Goal: Information Seeking & Learning: Learn about a topic

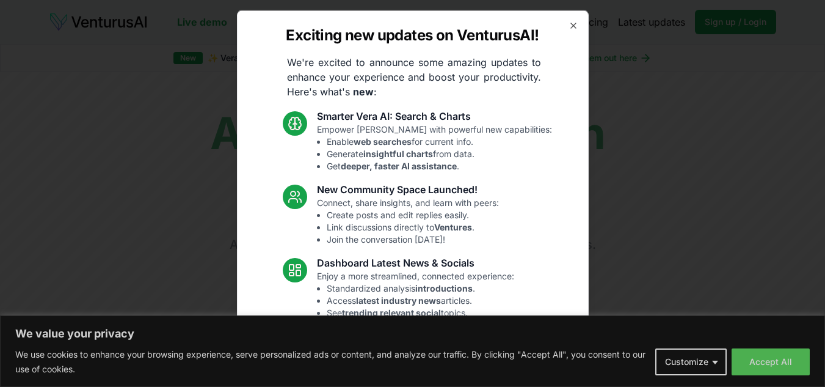
click at [563, 30] on div "Exciting new updates on VenturusAI! We're excited to announce some amazing upda…" at bounding box center [413, 193] width 352 height 367
click at [568, 33] on div "Exciting new updates on VenturusAI! We're excited to announce some amazing upda…" at bounding box center [413, 193] width 352 height 367
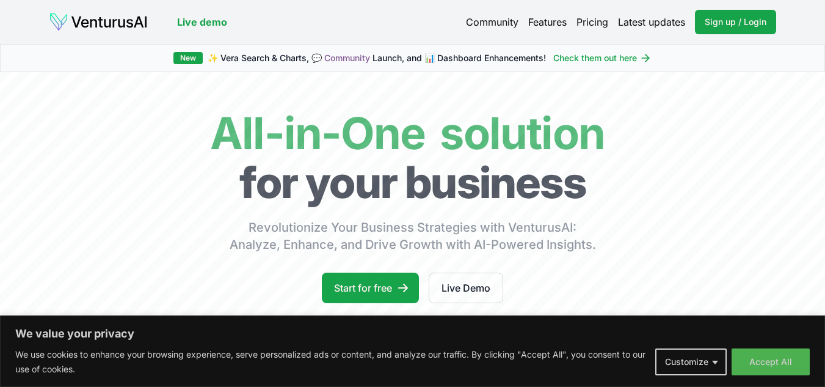
click at [717, 361] on button "Customize" at bounding box center [691, 361] width 71 height 27
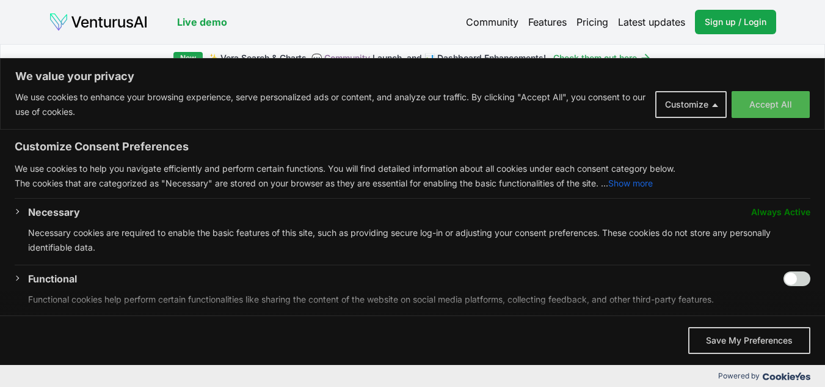
click at [684, 48] on div "New ✨ [PERSON_NAME] Search & Charts, 💬 Community Launch, and 📊 Dashboard Enhanc…" at bounding box center [412, 58] width 825 height 28
click at [717, 104] on button "Customize" at bounding box center [691, 104] width 71 height 27
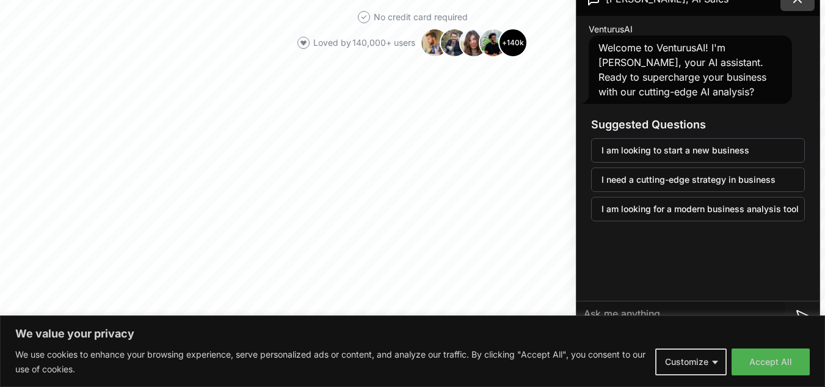
scroll to position [335, 0]
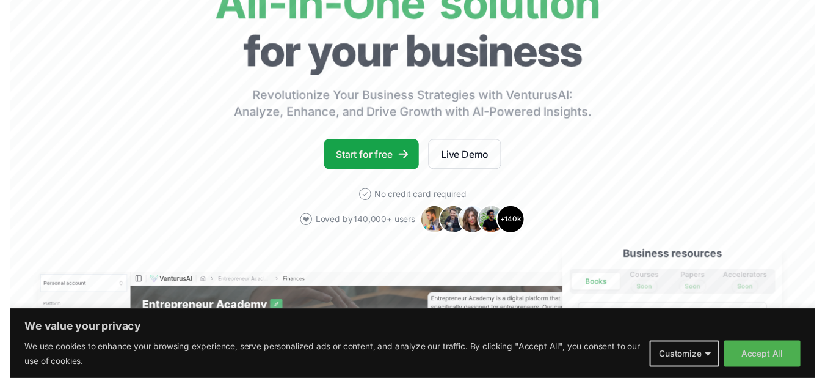
scroll to position [0, 0]
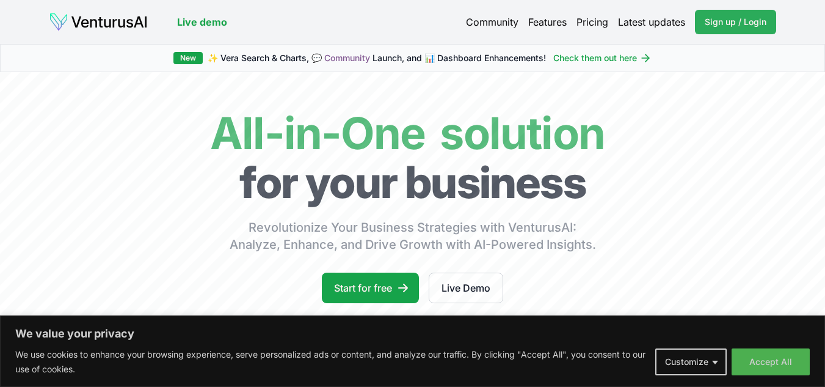
click at [737, 22] on span "Sign up / Login" at bounding box center [736, 22] width 62 height 12
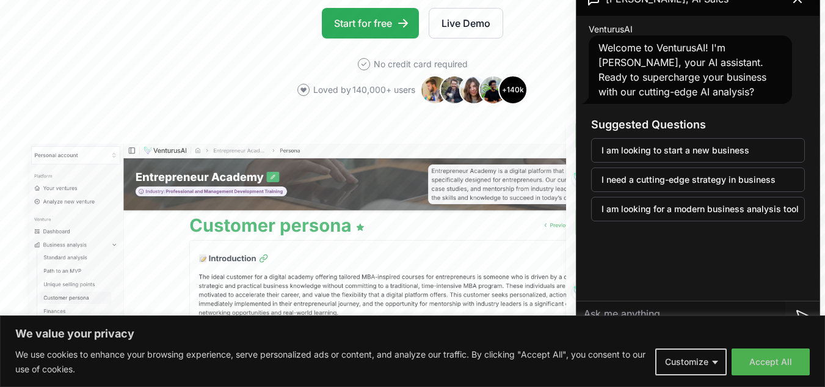
scroll to position [260, 0]
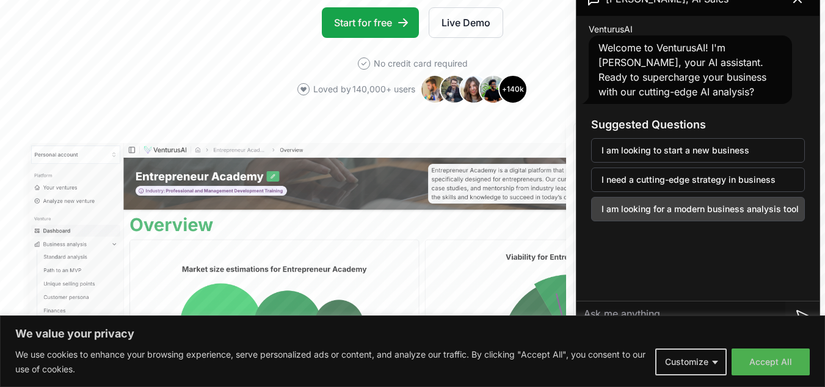
click at [764, 211] on button "I am looking for a modern business analysis tool" at bounding box center [698, 209] width 214 height 24
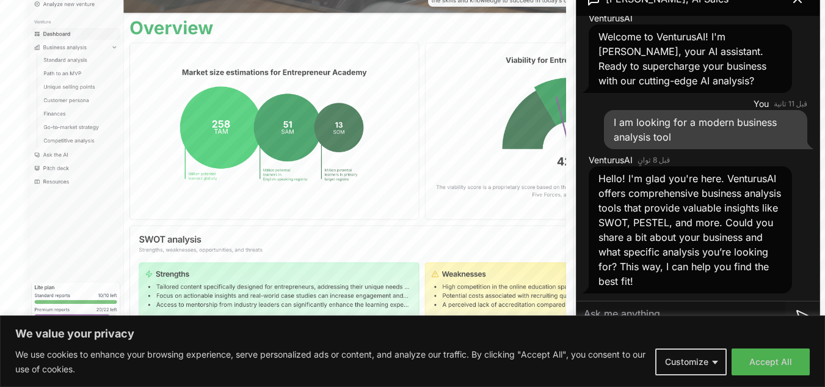
scroll to position [447, 0]
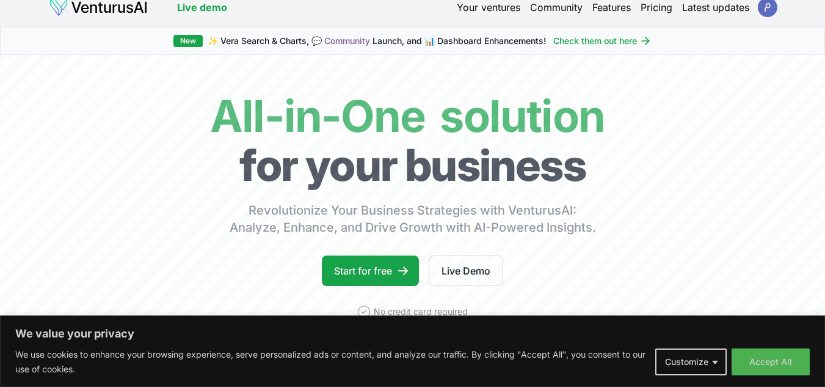
scroll to position [0, 0]
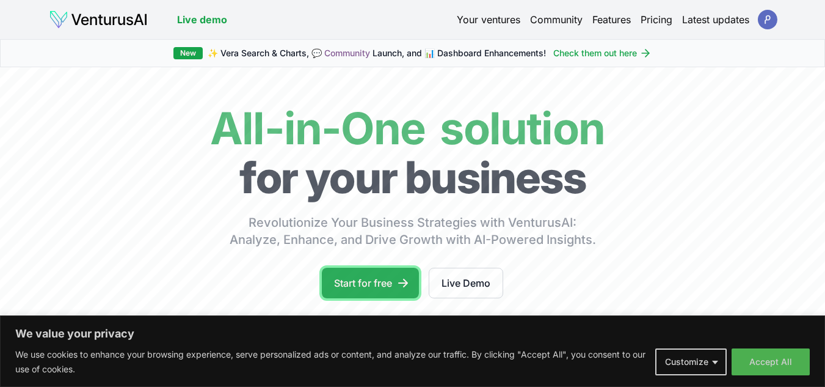
click at [389, 288] on link "Start for free" at bounding box center [370, 283] width 97 height 31
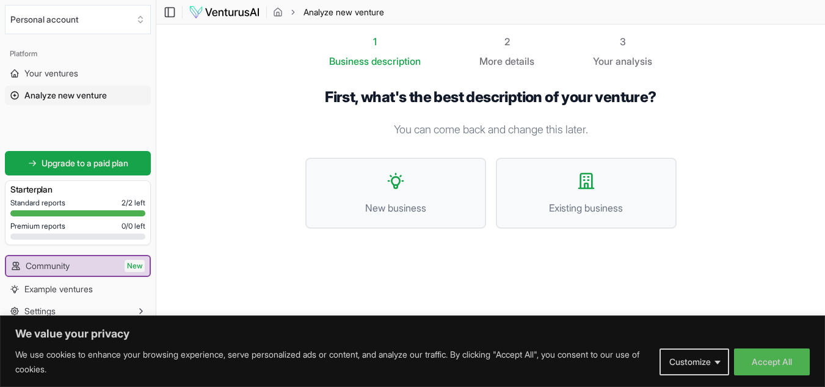
scroll to position [1, 0]
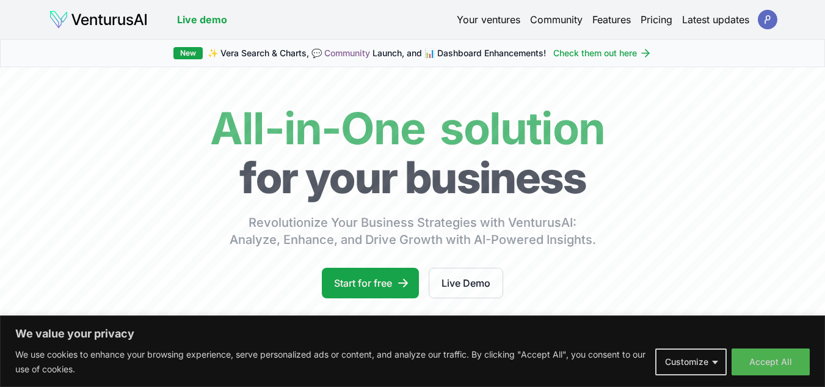
click at [736, 21] on link "Latest updates" at bounding box center [715, 19] width 67 height 15
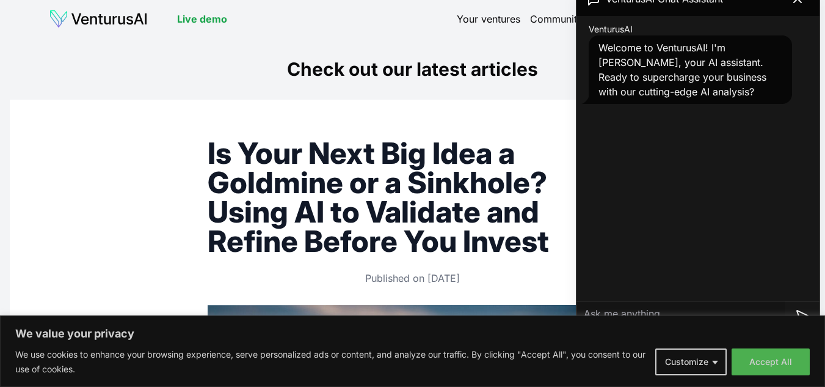
scroll to position [26, 0]
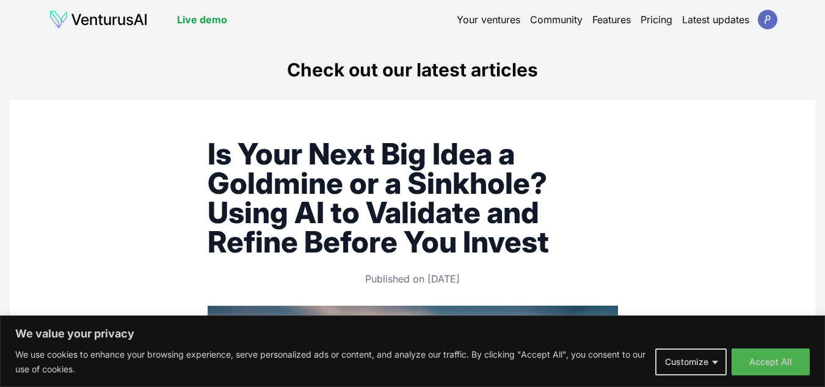
click at [557, 21] on link "Community" at bounding box center [556, 19] width 53 height 15
click at [491, 16] on link "Your ventures" at bounding box center [489, 19] width 64 height 15
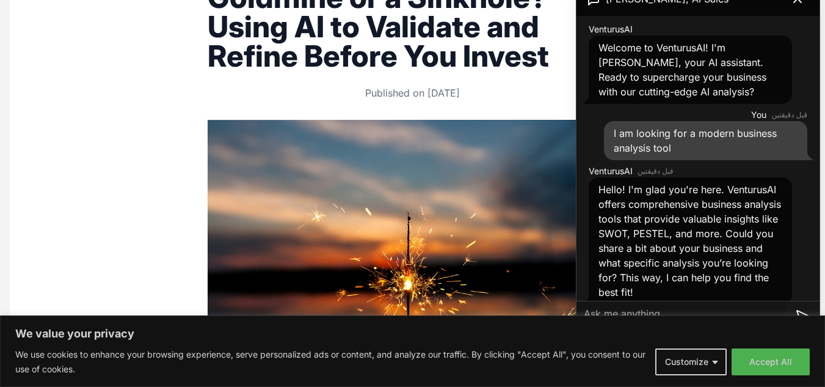
scroll to position [26, 0]
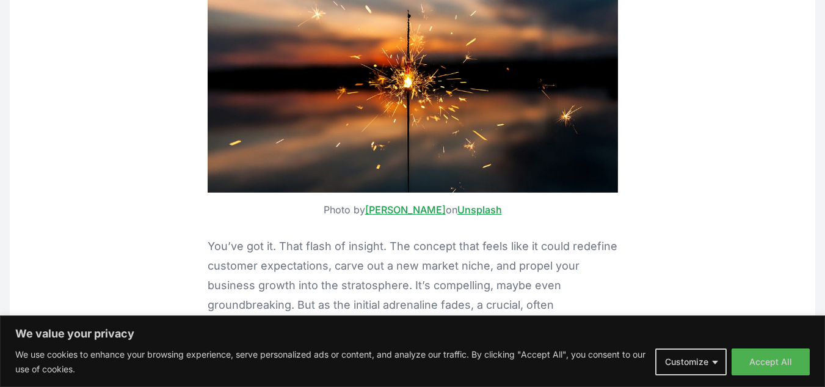
scroll to position [389, 0]
